Goal: Task Accomplishment & Management: Manage account settings

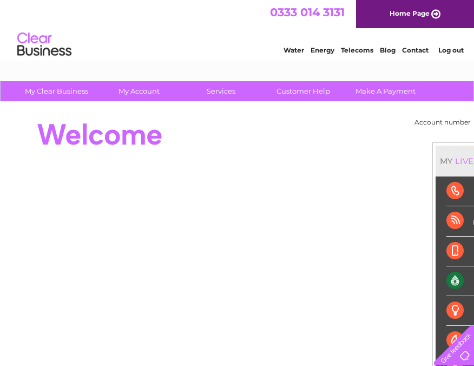
click at [297, 48] on link "Water" at bounding box center [293, 50] width 21 height 8
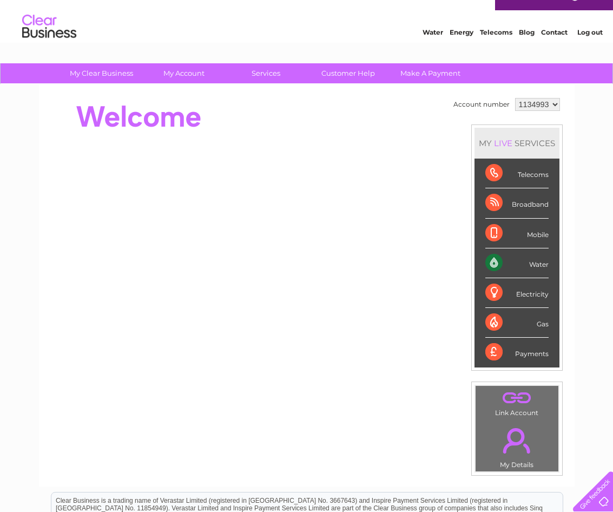
scroll to position [22, 0]
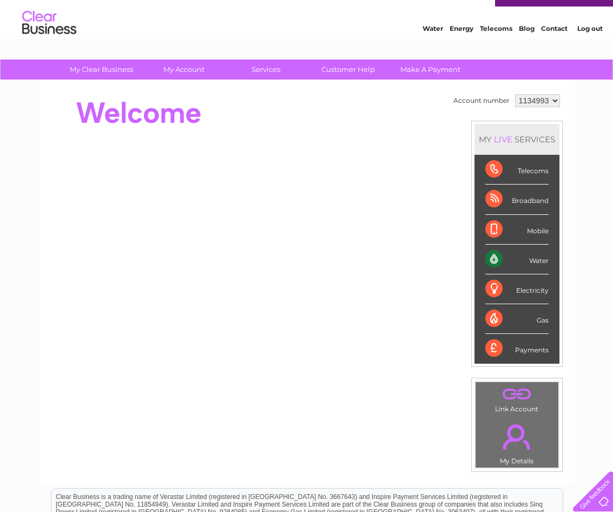
click at [473, 102] on select "1134993" at bounding box center [537, 100] width 45 height 13
click at [473, 94] on select "1134993" at bounding box center [537, 100] width 45 height 13
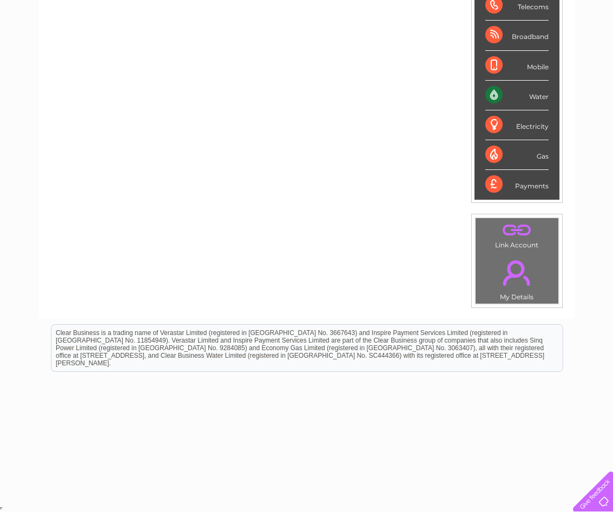
scroll to position [0, 0]
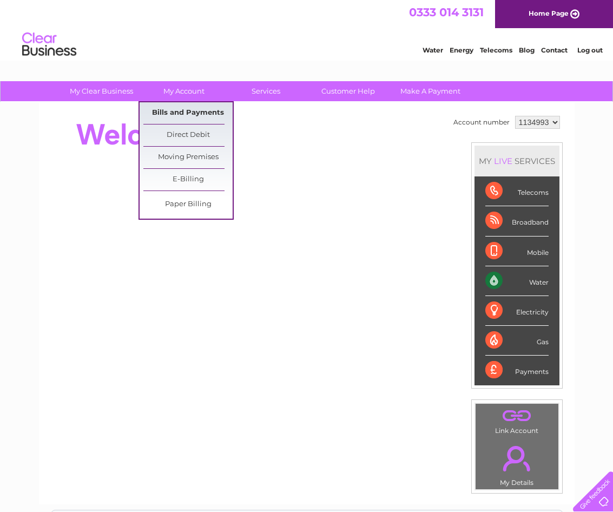
click at [185, 112] on link "Bills and Payments" at bounding box center [187, 113] width 89 height 22
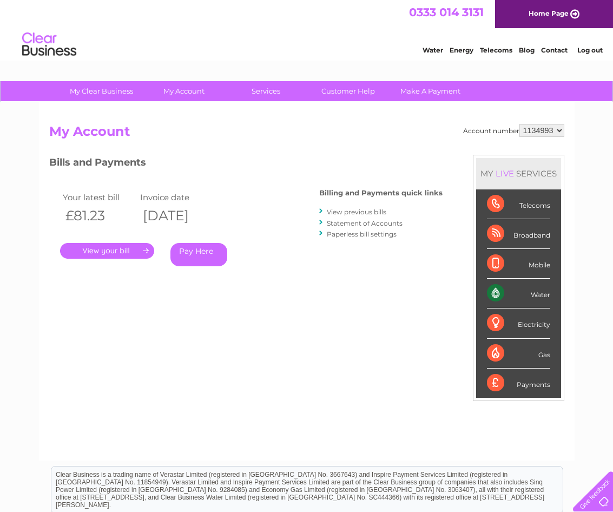
click at [111, 248] on link "." at bounding box center [107, 251] width 94 height 16
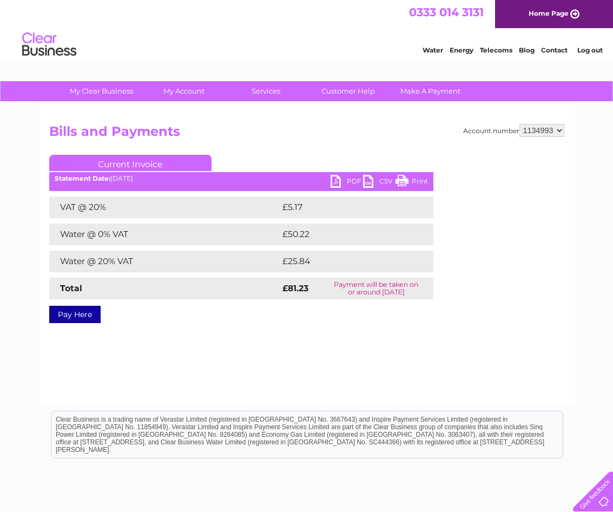
click at [335, 175] on link "PDF" at bounding box center [346, 183] width 32 height 16
click at [355, 177] on link "PDF" at bounding box center [346, 183] width 32 height 16
click at [147, 162] on link "Current Invoice" at bounding box center [130, 163] width 162 height 16
drag, startPoint x: 140, startPoint y: 115, endPoint x: 134, endPoint y: 102, distance: 14.5
drag, startPoint x: 134, startPoint y: 102, endPoint x: 372, endPoint y: 126, distance: 239.1
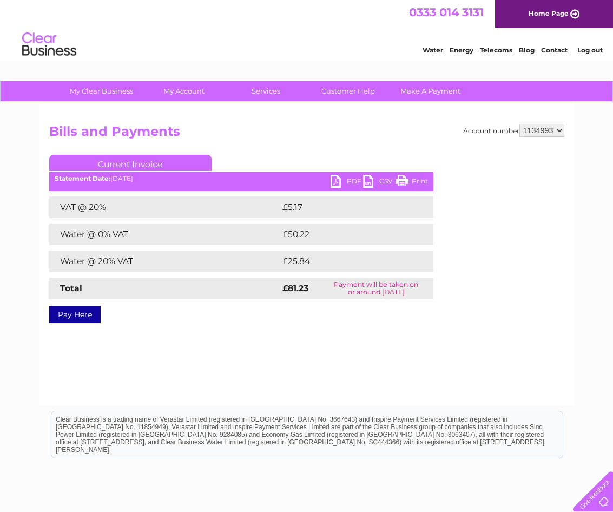
click at [372, 126] on h2 "Bills and Payments" at bounding box center [306, 134] width 515 height 21
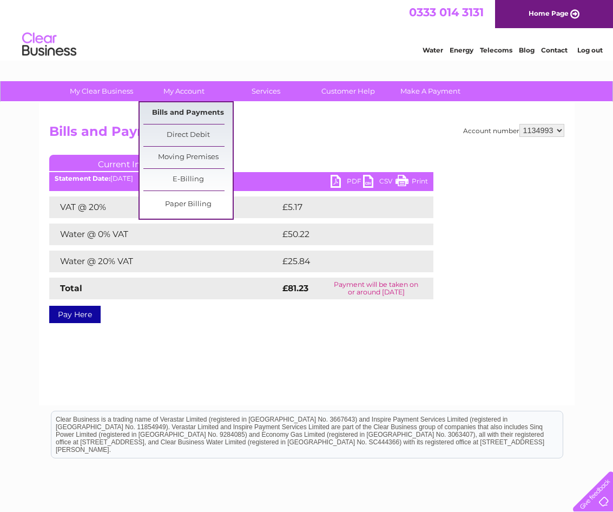
click at [187, 112] on link "Bills and Payments" at bounding box center [187, 113] width 89 height 22
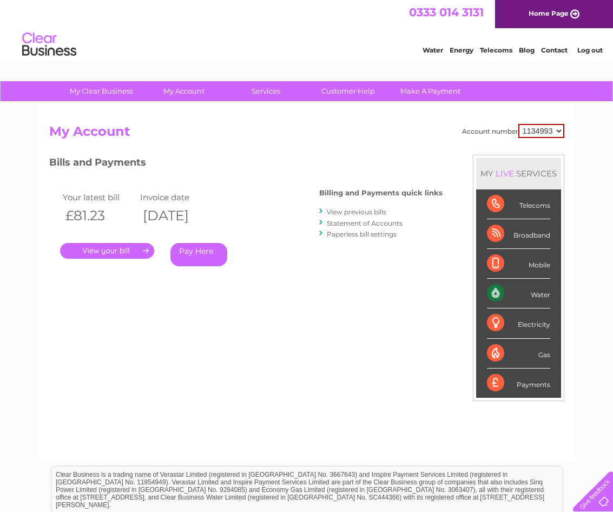
click at [360, 210] on link "View previous bills" at bounding box center [356, 212] width 59 height 8
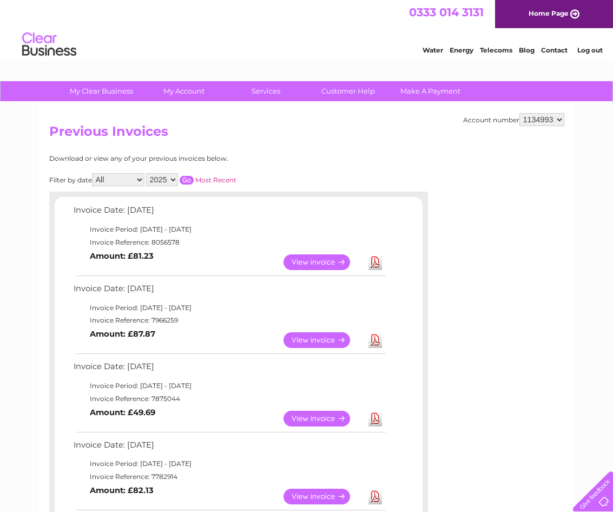
click at [315, 338] on link "View" at bounding box center [322, 340] width 79 height 16
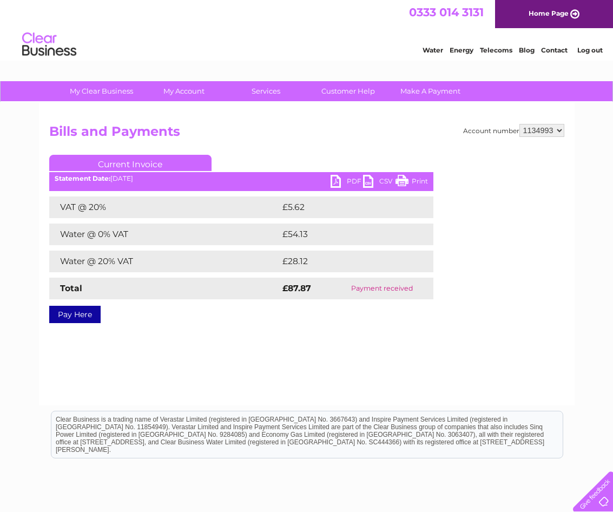
click at [338, 179] on link "PDF" at bounding box center [346, 183] width 32 height 16
click at [333, 181] on link "PDF" at bounding box center [346, 183] width 32 height 16
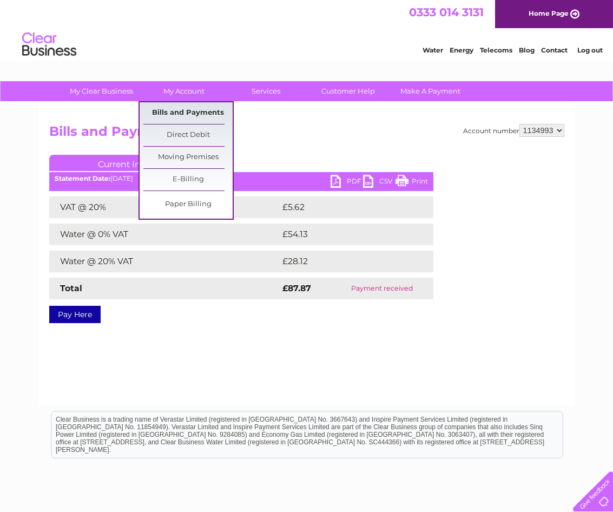
click at [183, 110] on link "Bills and Payments" at bounding box center [187, 113] width 89 height 22
click at [190, 113] on link "Bills and Payments" at bounding box center [187, 113] width 89 height 22
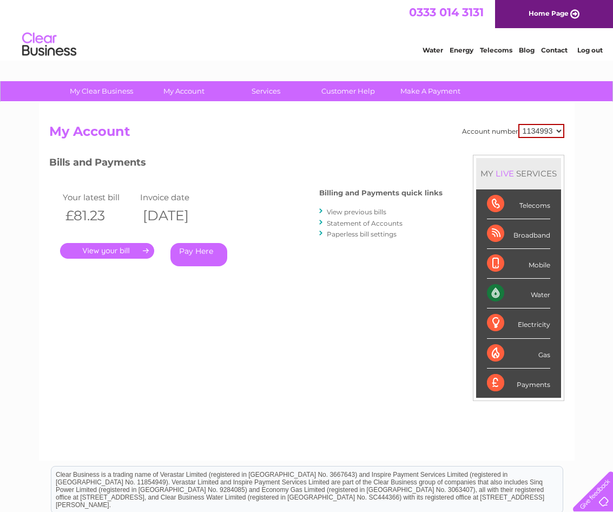
click at [369, 211] on link "View previous bills" at bounding box center [356, 212] width 59 height 8
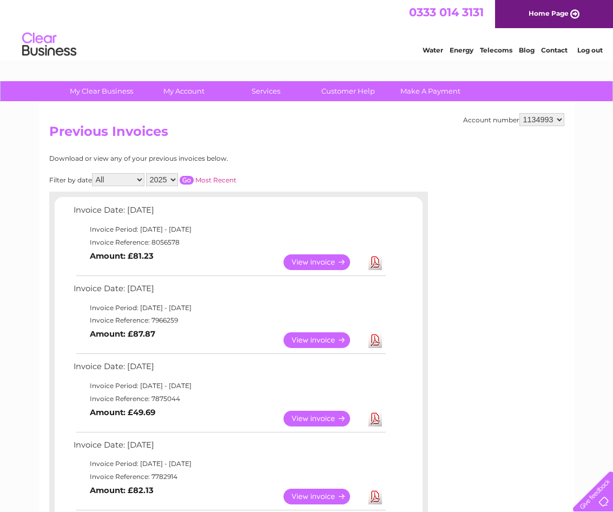
click at [322, 415] on link "View" at bounding box center [322, 418] width 79 height 16
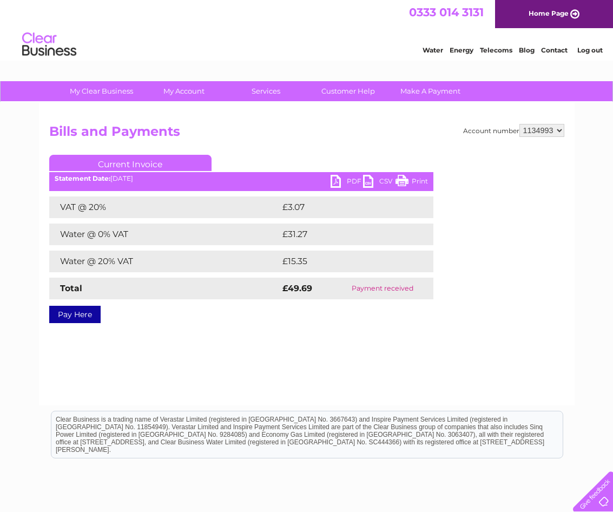
click at [419, 181] on link "Print" at bounding box center [411, 183] width 32 height 16
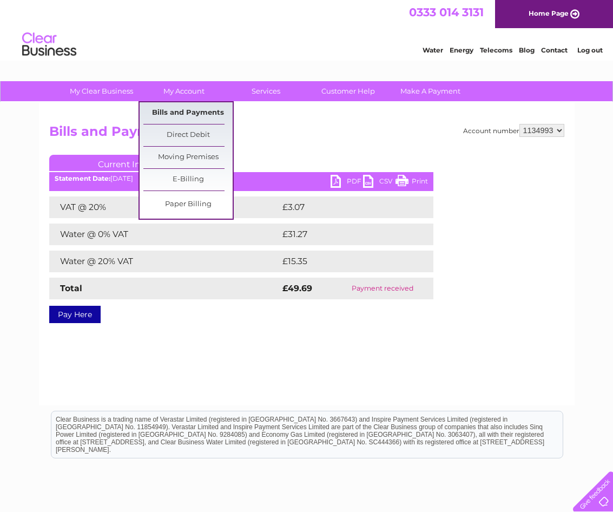
click at [187, 111] on link "Bills and Payments" at bounding box center [187, 113] width 89 height 22
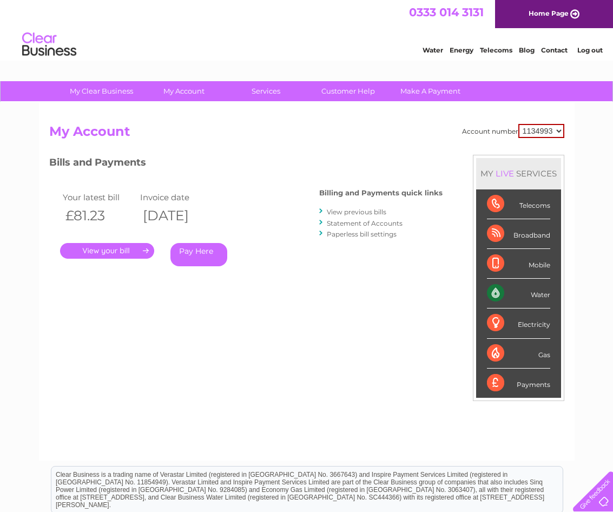
click at [367, 209] on link "View previous bills" at bounding box center [356, 212] width 59 height 8
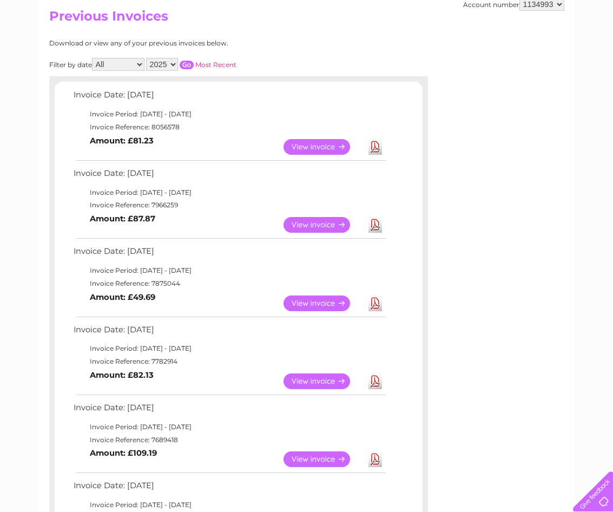
scroll to position [123, 0]
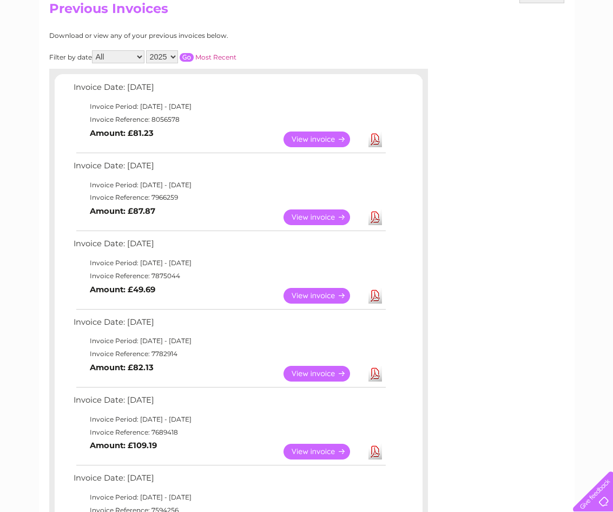
click at [314, 374] on link "View" at bounding box center [322, 374] width 79 height 16
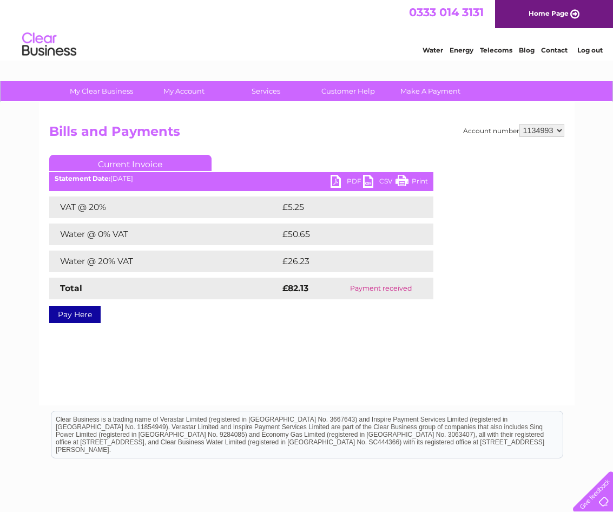
click at [410, 177] on link "Print" at bounding box center [411, 183] width 32 height 16
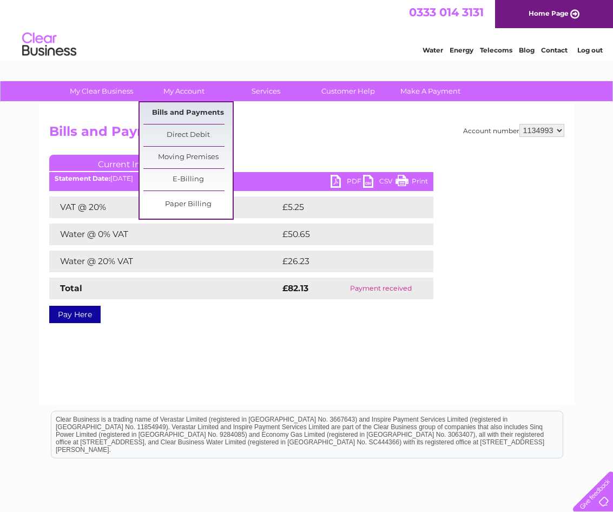
click at [186, 109] on link "Bills and Payments" at bounding box center [187, 113] width 89 height 22
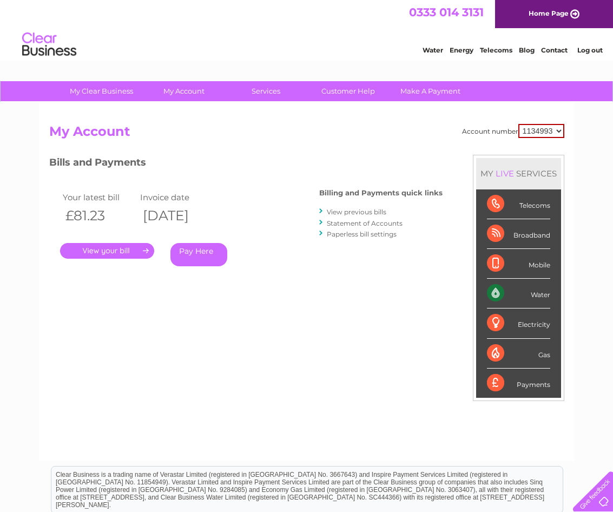
click at [498, 383] on div "Payments" at bounding box center [518, 382] width 63 height 29
click at [498, 382] on div "Payments" at bounding box center [518, 382] width 63 height 29
click at [520, 381] on div "Payments" at bounding box center [518, 382] width 63 height 29
click at [520, 382] on div "Payments" at bounding box center [518, 382] width 63 height 29
drag, startPoint x: 520, startPoint y: 382, endPoint x: 531, endPoint y: 388, distance: 12.6
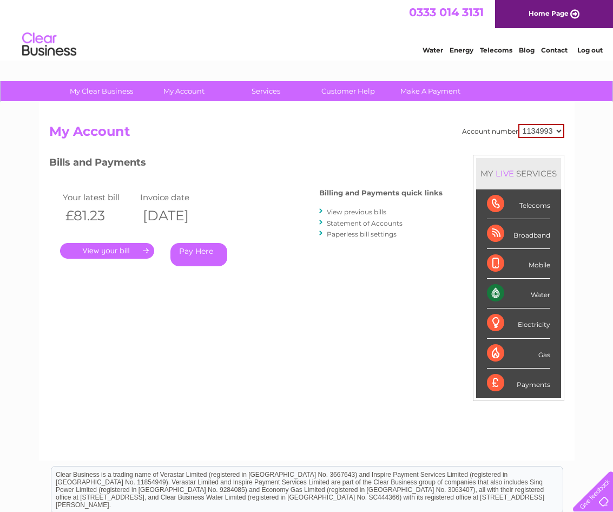
click at [531, 388] on div "Payments" at bounding box center [518, 382] width 63 height 29
click at [530, 386] on div "Payments" at bounding box center [518, 382] width 63 height 29
click at [559, 131] on select "1134993" at bounding box center [541, 131] width 46 height 14
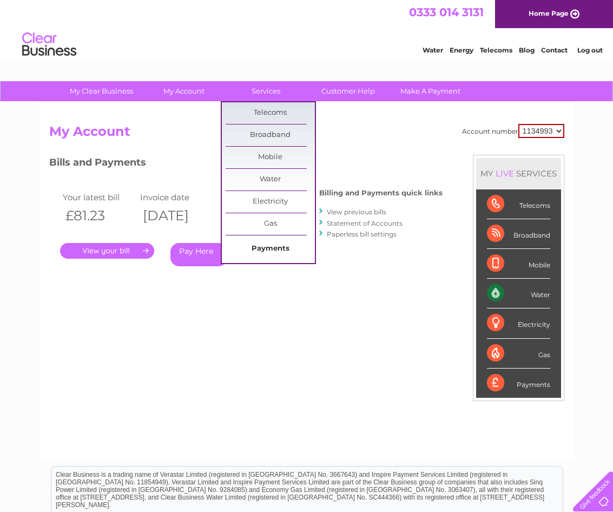
click at [276, 249] on link "Payments" at bounding box center [270, 249] width 89 height 22
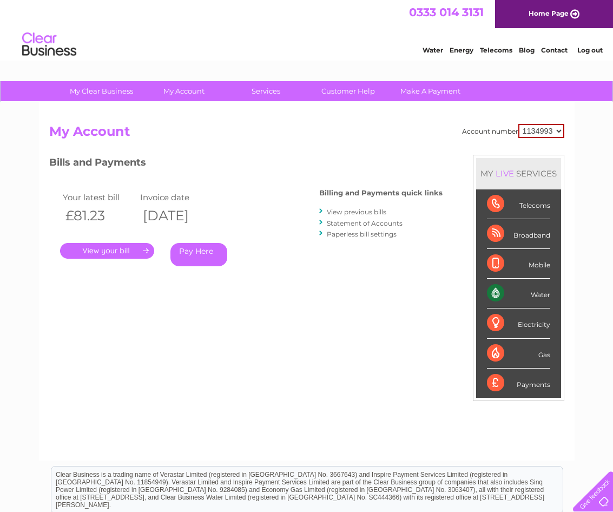
click at [589, 50] on link "Log out" at bounding box center [589, 50] width 25 height 8
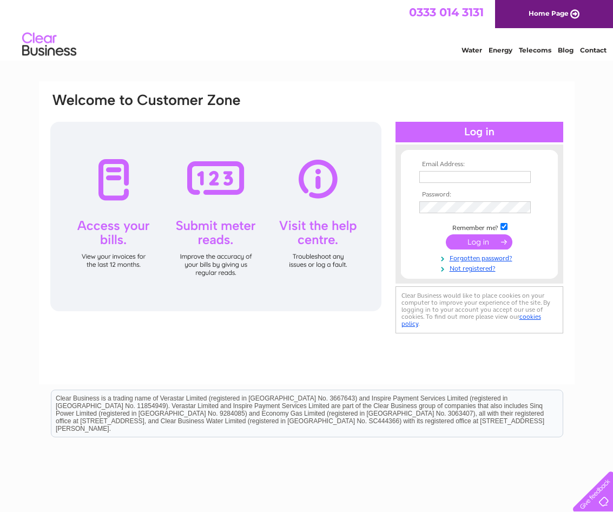
click at [546, 10] on link "Home Page" at bounding box center [554, 14] width 118 height 28
type input "valeriepratt@btinternet.com"
click at [446, 235] on input "submit" at bounding box center [479, 242] width 67 height 15
drag, startPoint x: 478, startPoint y: 240, endPoint x: 488, endPoint y: 241, distance: 9.8
click at [478, 241] on input "submit" at bounding box center [479, 242] width 67 height 15
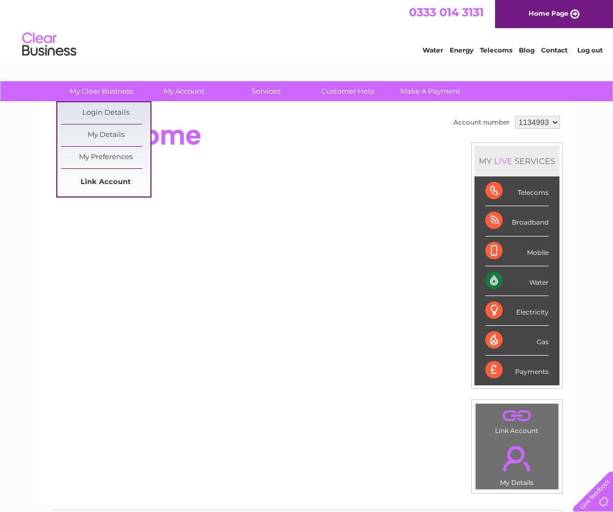
drag, startPoint x: 107, startPoint y: 178, endPoint x: 112, endPoint y: 175, distance: 5.8
click at [109, 178] on link "Link Account" at bounding box center [105, 182] width 89 height 22
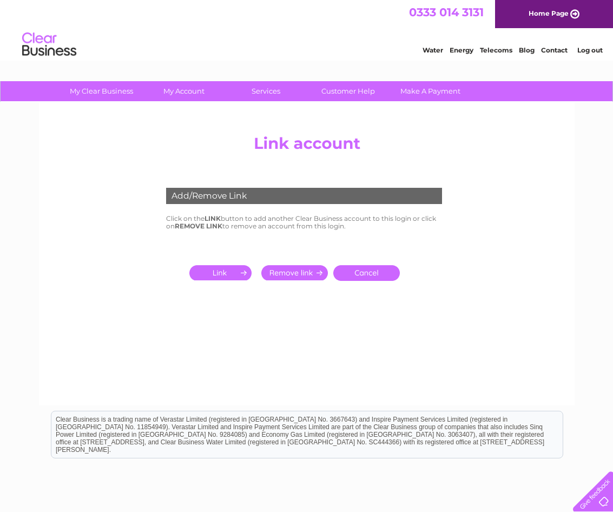
click at [231, 270] on input "submit" at bounding box center [222, 272] width 67 height 15
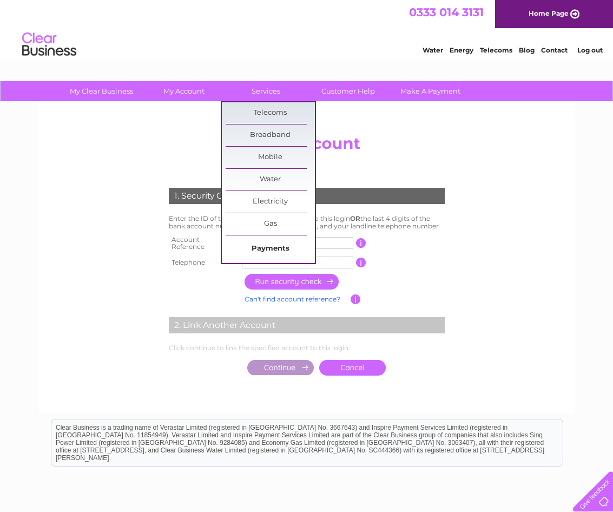
click at [271, 248] on link "Payments" at bounding box center [270, 249] width 89 height 22
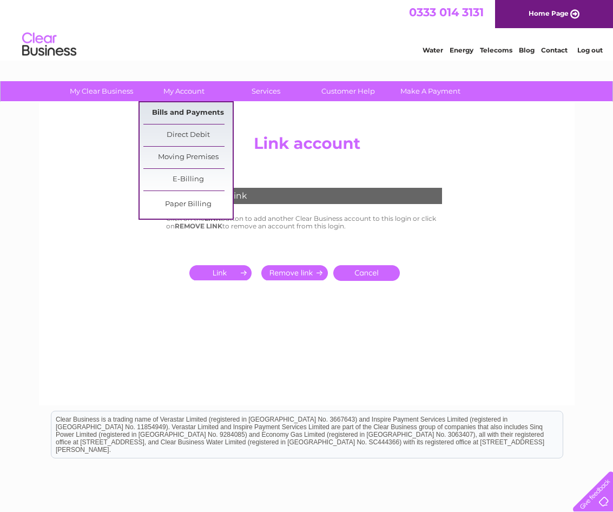
click at [197, 113] on link "Bills and Payments" at bounding box center [187, 113] width 89 height 22
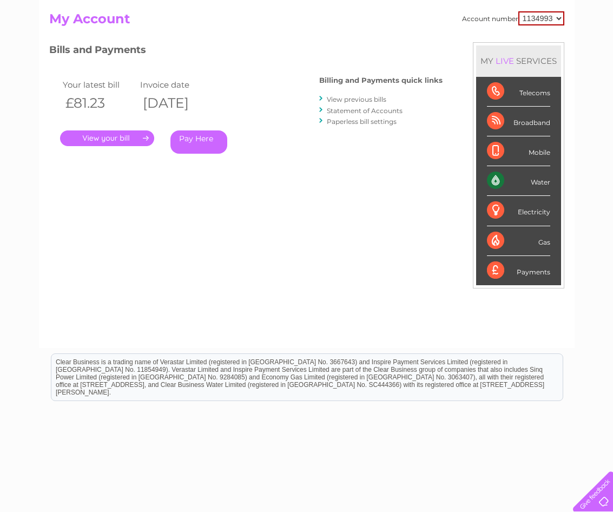
scroll to position [142, 0]
